Goal: Check status: Check status

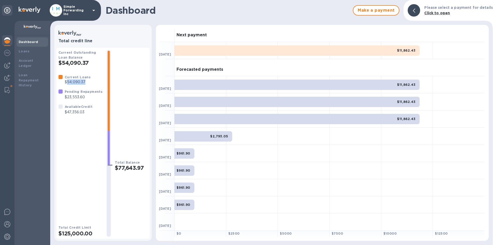
drag, startPoint x: 67, startPoint y: 80, endPoint x: 89, endPoint y: 84, distance: 21.8
click at [89, 84] on div "Current Loans $54,090.37" at bounding box center [78, 79] width 28 height 12
click at [77, 85] on div "Current Loans $54,090.37" at bounding box center [78, 79] width 28 height 12
drag, startPoint x: 86, startPoint y: 98, endPoint x: 67, endPoint y: 101, distance: 19.7
click at [68, 100] on div "Pending Repayments $23,553.60" at bounding box center [84, 94] width 40 height 13
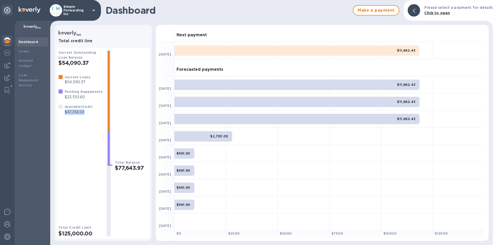
drag, startPoint x: 65, startPoint y: 114, endPoint x: 87, endPoint y: 116, distance: 21.6
click at [87, 116] on div "Available Credit $47,356.03" at bounding box center [75, 109] width 38 height 15
drag, startPoint x: 87, startPoint y: 112, endPoint x: 67, endPoint y: 113, distance: 19.4
click at [67, 113] on p "$47,356.03" at bounding box center [79, 111] width 28 height 5
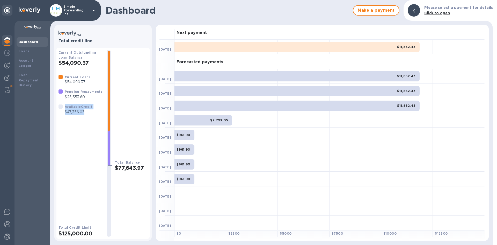
drag, startPoint x: 86, startPoint y: 110, endPoint x: 62, endPoint y: 113, distance: 24.2
click at [62, 113] on div "Available Credit $47,356.03" at bounding box center [75, 109] width 36 height 13
click at [62, 113] on div at bounding box center [60, 109] width 6 height 13
